Goal: Task Accomplishment & Management: Manage account settings

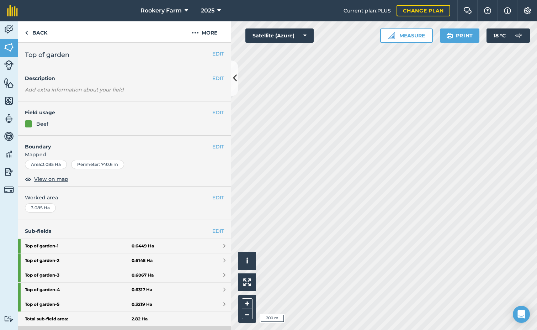
scroll to position [15, 0]
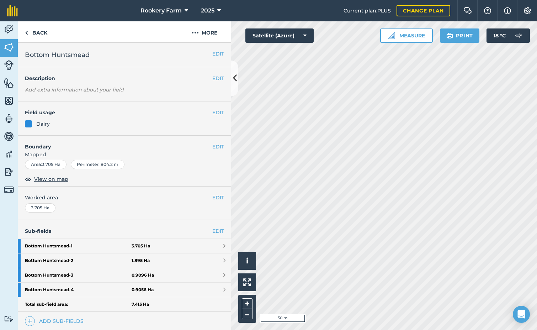
scroll to position [36, 0]
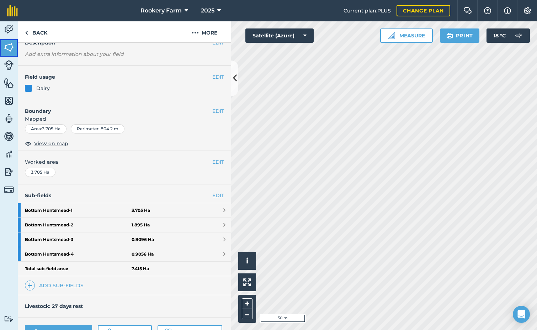
click at [10, 46] on img at bounding box center [9, 47] width 10 height 11
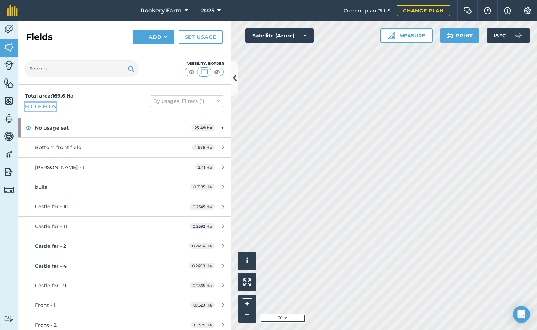
click at [41, 107] on link "Edit fields" at bounding box center [40, 106] width 31 height 8
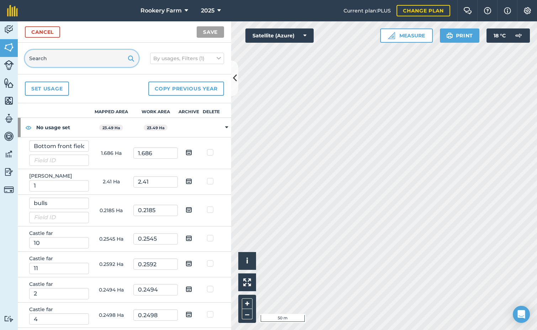
click at [70, 60] on input "text" at bounding box center [82, 58] width 114 height 17
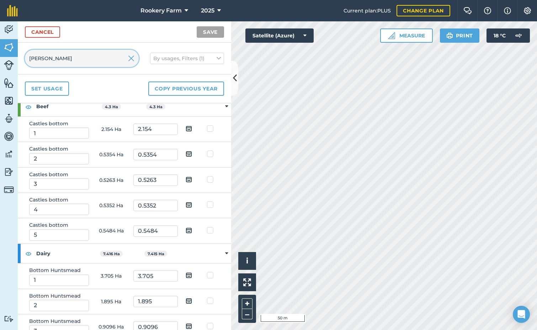
scroll to position [107, 0]
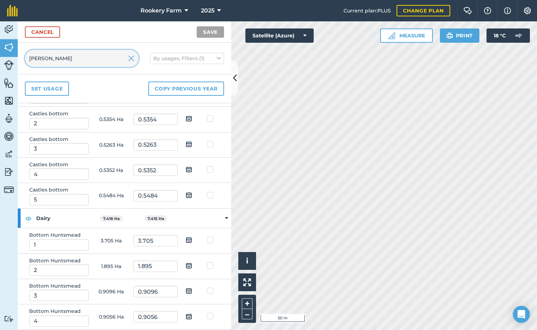
type input "[PERSON_NAME]"
click at [187, 240] on img at bounding box center [189, 239] width 6 height 9
click at [192, 240] on input "checkbox" at bounding box center [194, 237] width 5 height 5
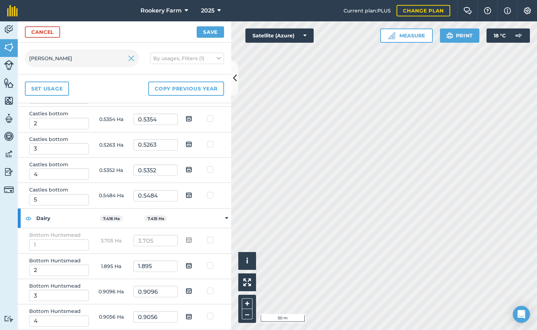
click at [187, 240] on img at bounding box center [189, 239] width 6 height 9
click at [192, 240] on input "checkbox" at bounding box center [194, 237] width 5 height 5
checkbox input "false"
click at [186, 266] on img at bounding box center [189, 265] width 6 height 9
click at [192, 265] on input "checkbox" at bounding box center [194, 263] width 5 height 5
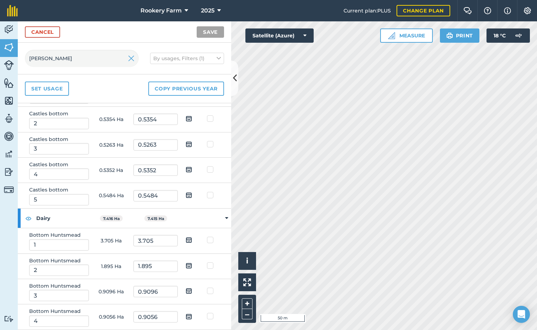
checkbox input "true"
click at [187, 290] on img at bounding box center [189, 290] width 6 height 9
click at [192, 290] on input "checkbox" at bounding box center [194, 288] width 5 height 5
checkbox input "true"
click at [186, 313] on img at bounding box center [189, 316] width 6 height 9
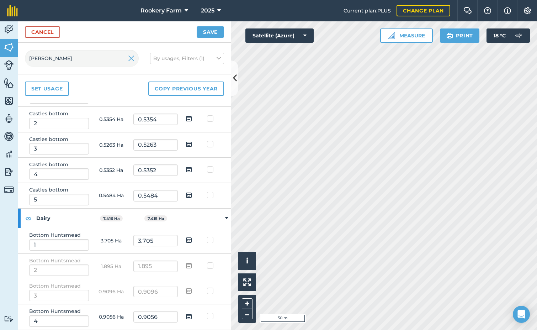
click at [192, 313] on input "checkbox" at bounding box center [194, 313] width 5 height 5
checkbox input "true"
click at [208, 34] on button "Save" at bounding box center [210, 31] width 27 height 11
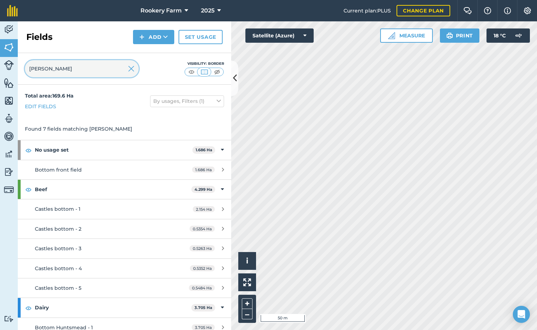
click at [135, 73] on input "[PERSON_NAME]" at bounding box center [82, 68] width 114 height 17
click at [132, 71] on img at bounding box center [131, 68] width 6 height 9
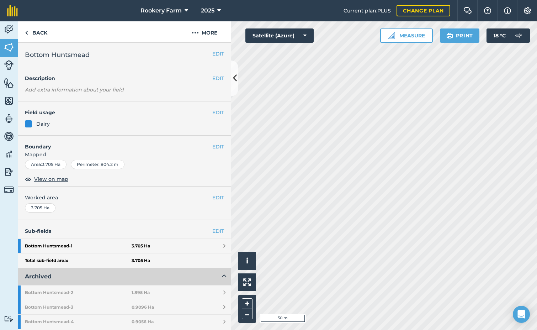
scroll to position [127, 0]
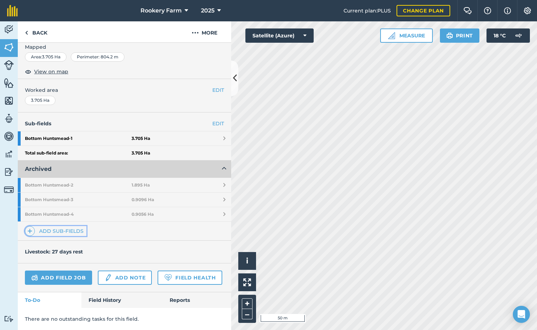
click at [72, 226] on link "Add sub-fields" at bounding box center [56, 231] width 62 height 10
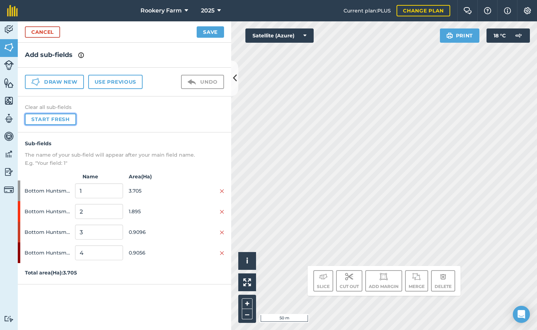
click at [69, 122] on button "Start fresh" at bounding box center [50, 118] width 51 height 11
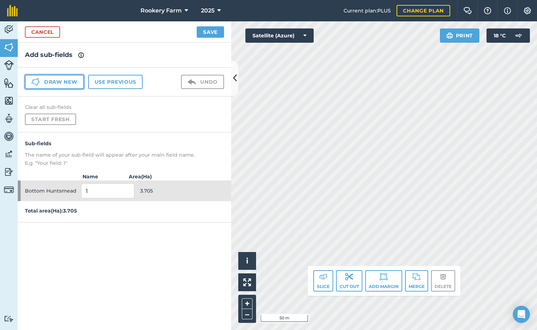
click at [59, 83] on button "Draw new" at bounding box center [54, 82] width 59 height 14
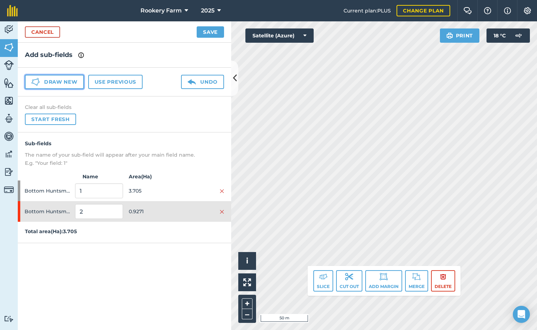
click at [75, 84] on button "Draw new" at bounding box center [54, 82] width 59 height 14
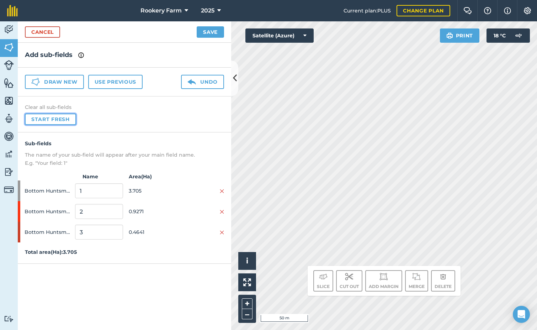
click at [66, 117] on button "Start fresh" at bounding box center [50, 118] width 51 height 11
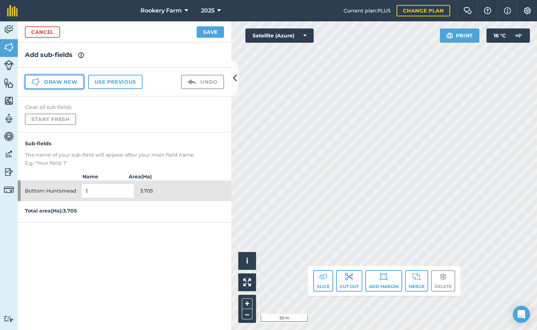
click at [69, 80] on button "Draw new" at bounding box center [54, 82] width 59 height 14
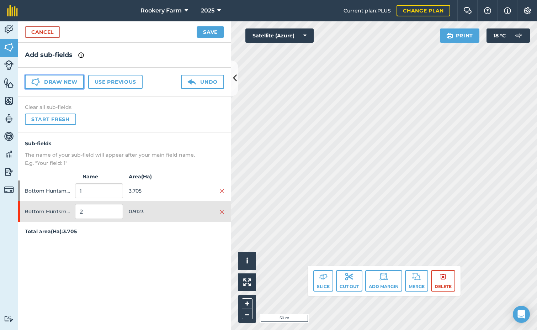
click at [72, 82] on button "Draw new" at bounding box center [54, 82] width 59 height 14
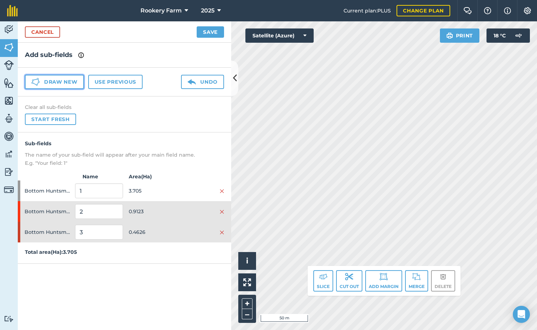
click at [70, 79] on button "Draw new" at bounding box center [54, 82] width 59 height 14
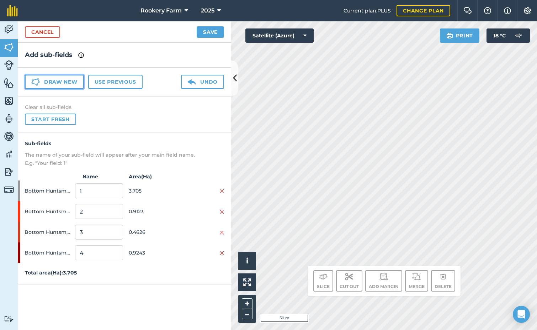
click at [75, 81] on button "Draw new" at bounding box center [54, 82] width 59 height 14
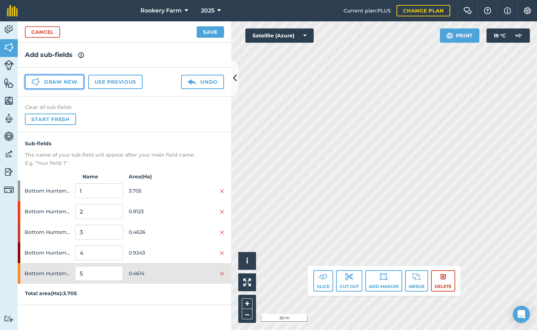
click at [73, 79] on button "Draw new" at bounding box center [54, 82] width 59 height 14
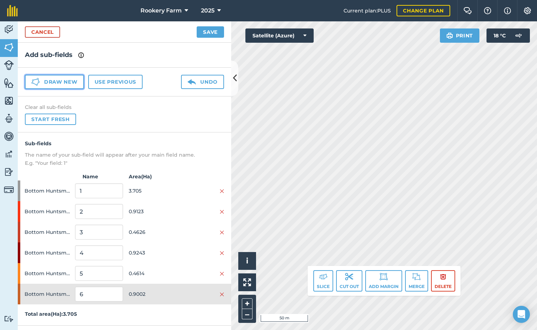
click at [63, 80] on button "Draw new" at bounding box center [54, 82] width 59 height 14
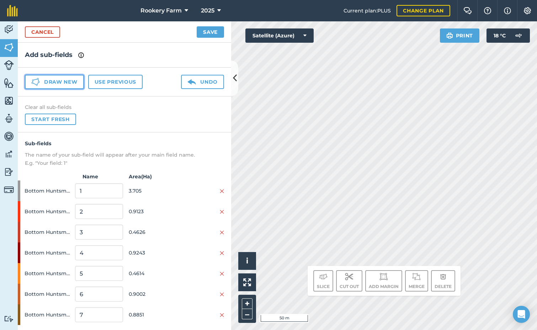
click at [65, 81] on button "Draw new" at bounding box center [54, 82] width 59 height 14
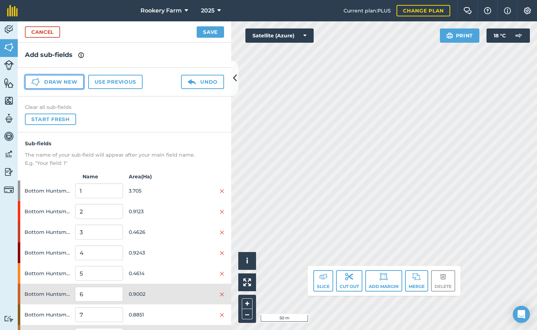
click at [76, 80] on button "Draw new" at bounding box center [54, 82] width 59 height 14
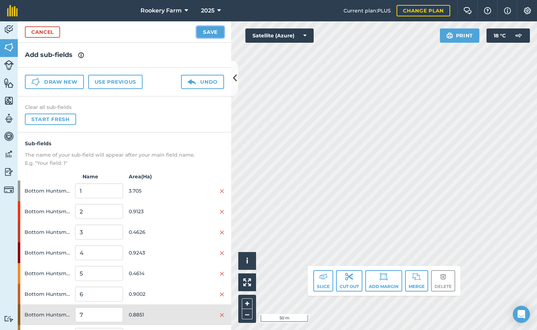
click at [210, 30] on button "Save" at bounding box center [210, 31] width 27 height 11
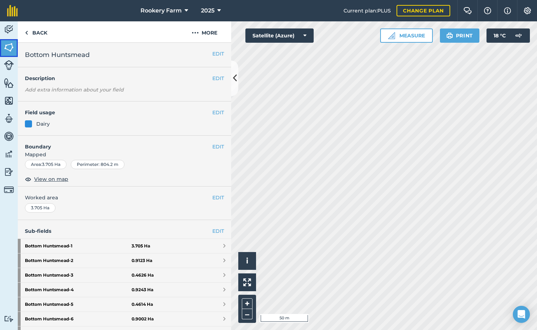
click at [7, 47] on img at bounding box center [9, 47] width 10 height 11
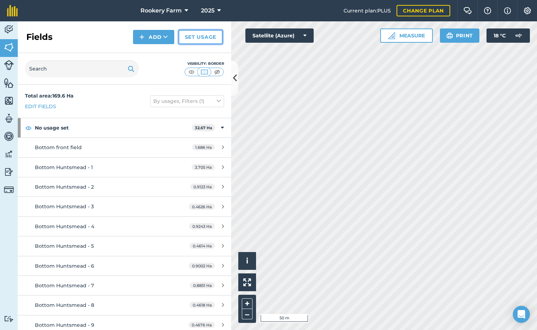
click at [216, 36] on link "Set usage" at bounding box center [200, 37] width 44 height 14
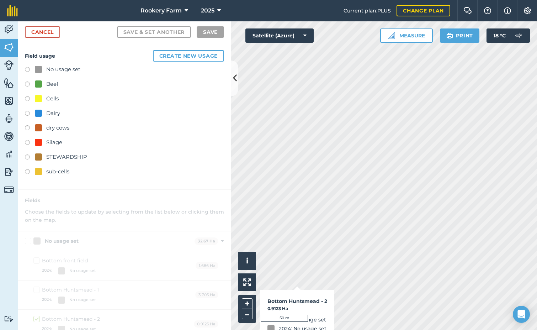
checkbox input "true"
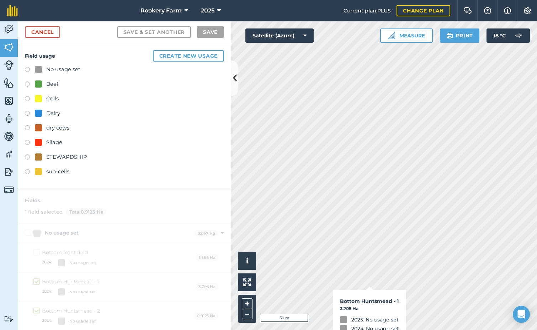
checkbox input "true"
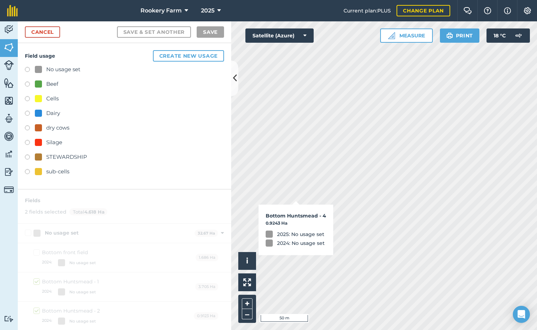
checkbox input "true"
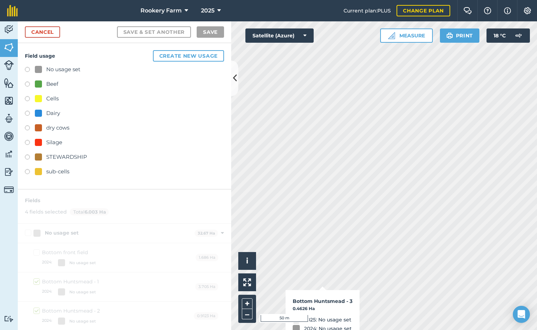
checkbox input "true"
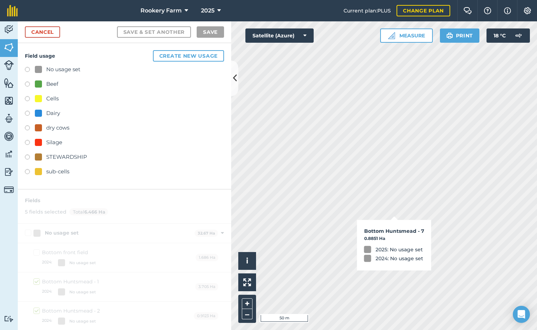
checkbox input "true"
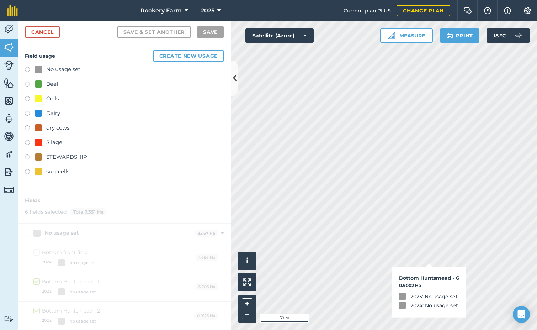
checkbox input "true"
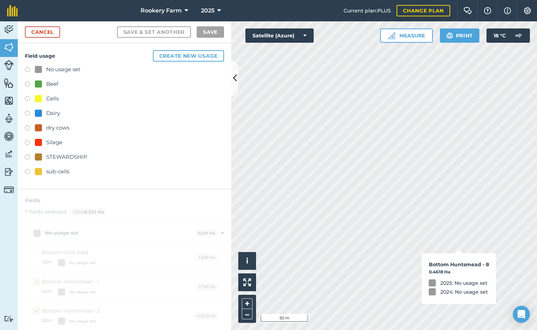
checkbox input "true"
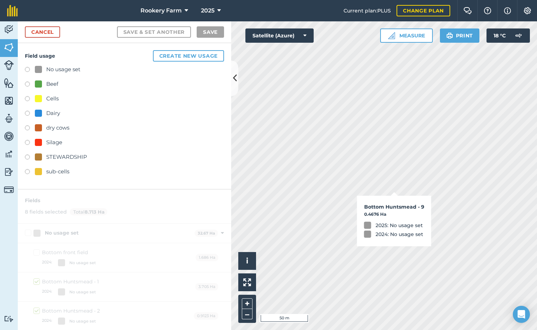
checkbox input "true"
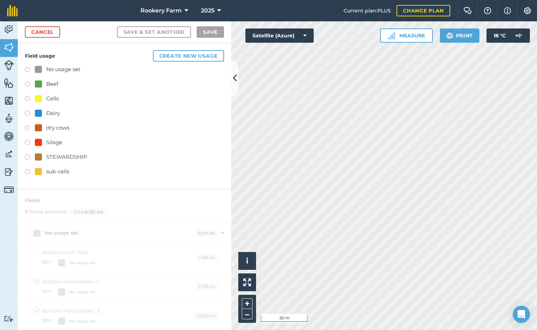
click at [28, 112] on label at bounding box center [30, 114] width 10 height 7
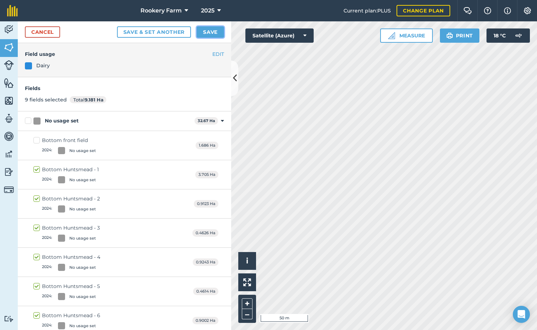
click at [206, 34] on button "Save" at bounding box center [210, 31] width 27 height 11
